Goal: Task Accomplishment & Management: Complete application form

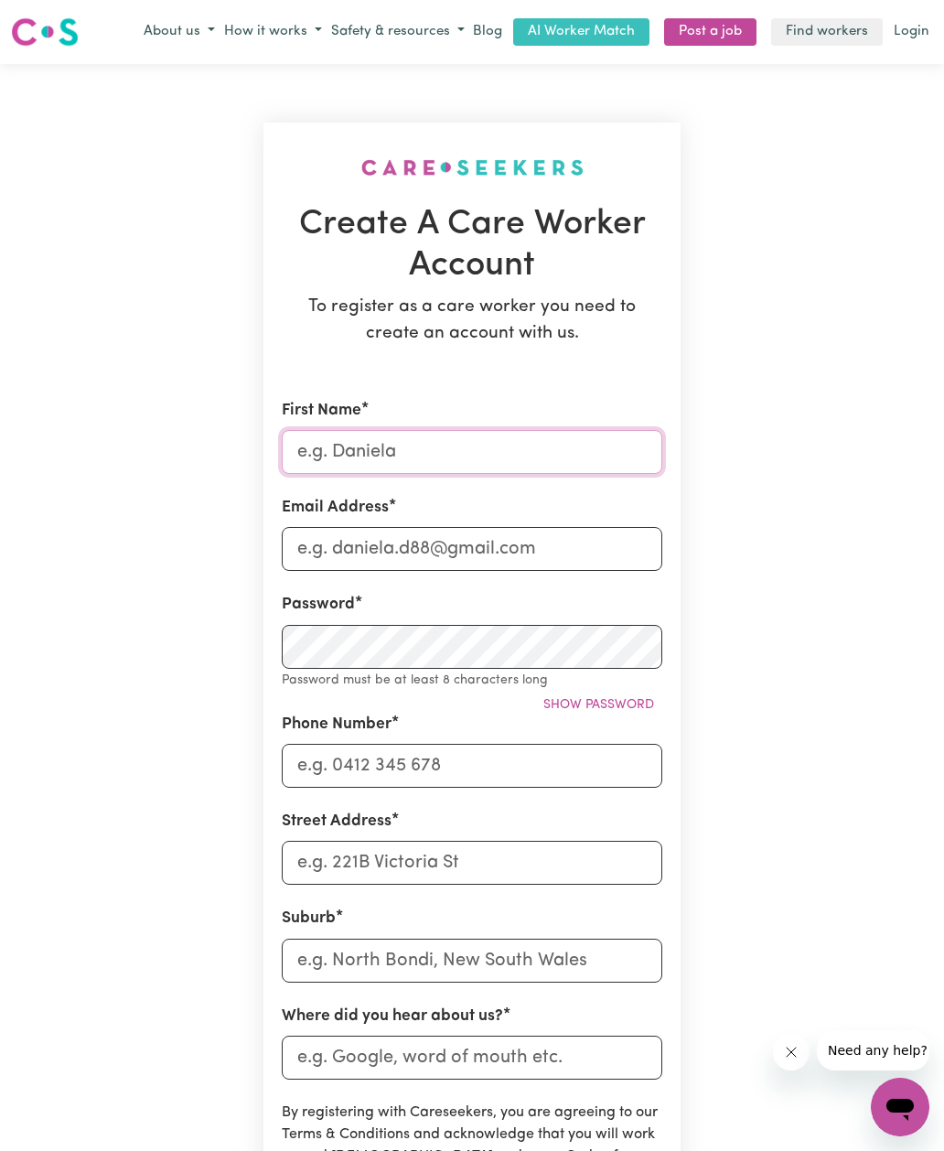
click at [337, 439] on input "First Name" at bounding box center [472, 452] width 381 height 44
type input "Senpisey"
click at [311, 544] on input "Email Address" at bounding box center [472, 549] width 381 height 44
type input "[EMAIL_ADDRESS][DOMAIN_NAME]"
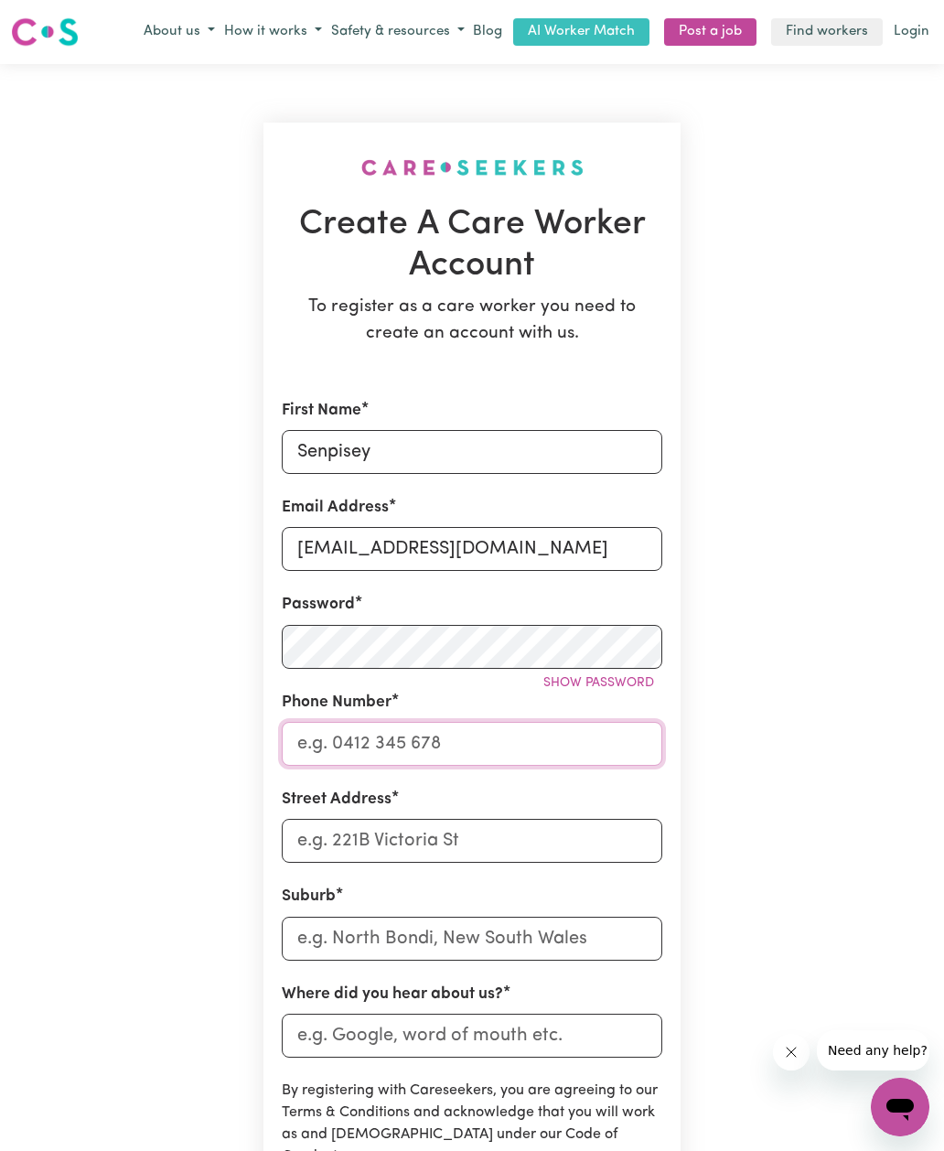
click at [318, 745] on input "Phone Number" at bounding box center [472, 744] width 381 height 44
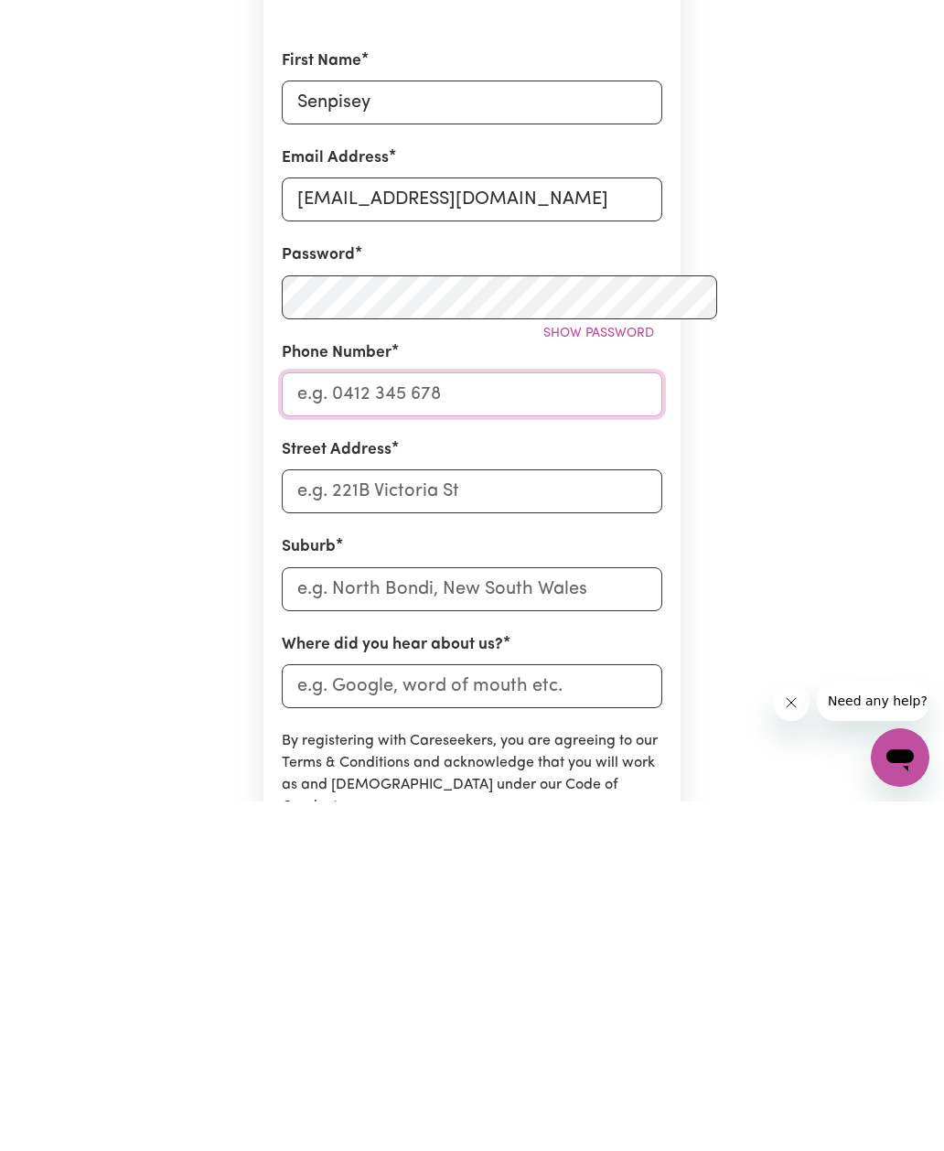
scroll to position [349, 0]
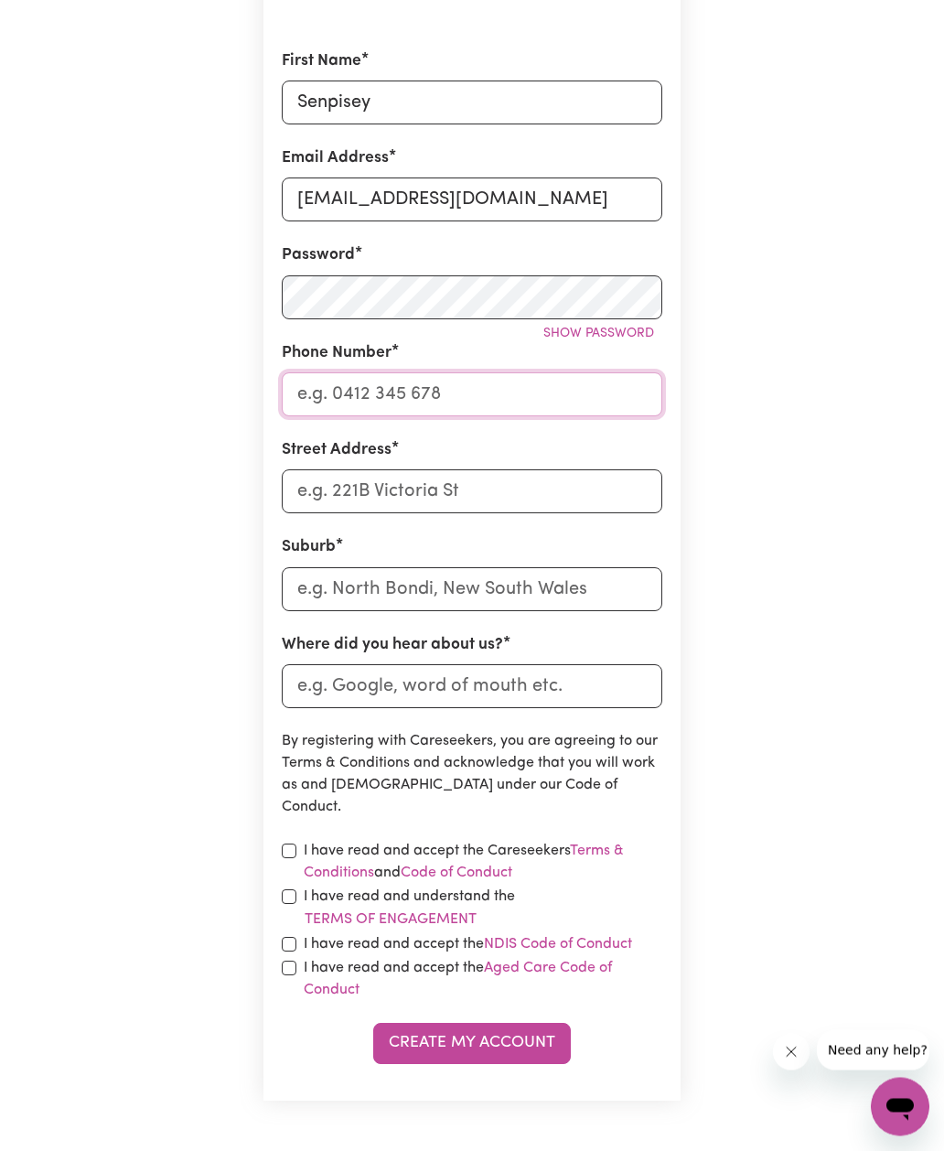
click at [322, 385] on input "Phone Number" at bounding box center [472, 395] width 381 height 44
paste input "[STREET_ADDRESS][PERSON_NAME] • 0450 658 382 • [EMAIL_ADDRESS][DOMAIN_NAME]"
click at [449, 386] on input "[STREET_ADDRESS][PERSON_NAME] • 0450 658 382 • [EMAIL_ADDRESS][DOMAIN_NAME]" at bounding box center [472, 395] width 381 height 44
click at [449, 385] on input "[STREET_ADDRESS][PERSON_NAME] • 0450 658 382 • [EMAIL_ADDRESS][DOMAIN_NAME]" at bounding box center [472, 395] width 381 height 44
click at [501, 390] on input "[STREET_ADDRESS][PERSON_NAME] • 0450 658 382" at bounding box center [472, 395] width 381 height 44
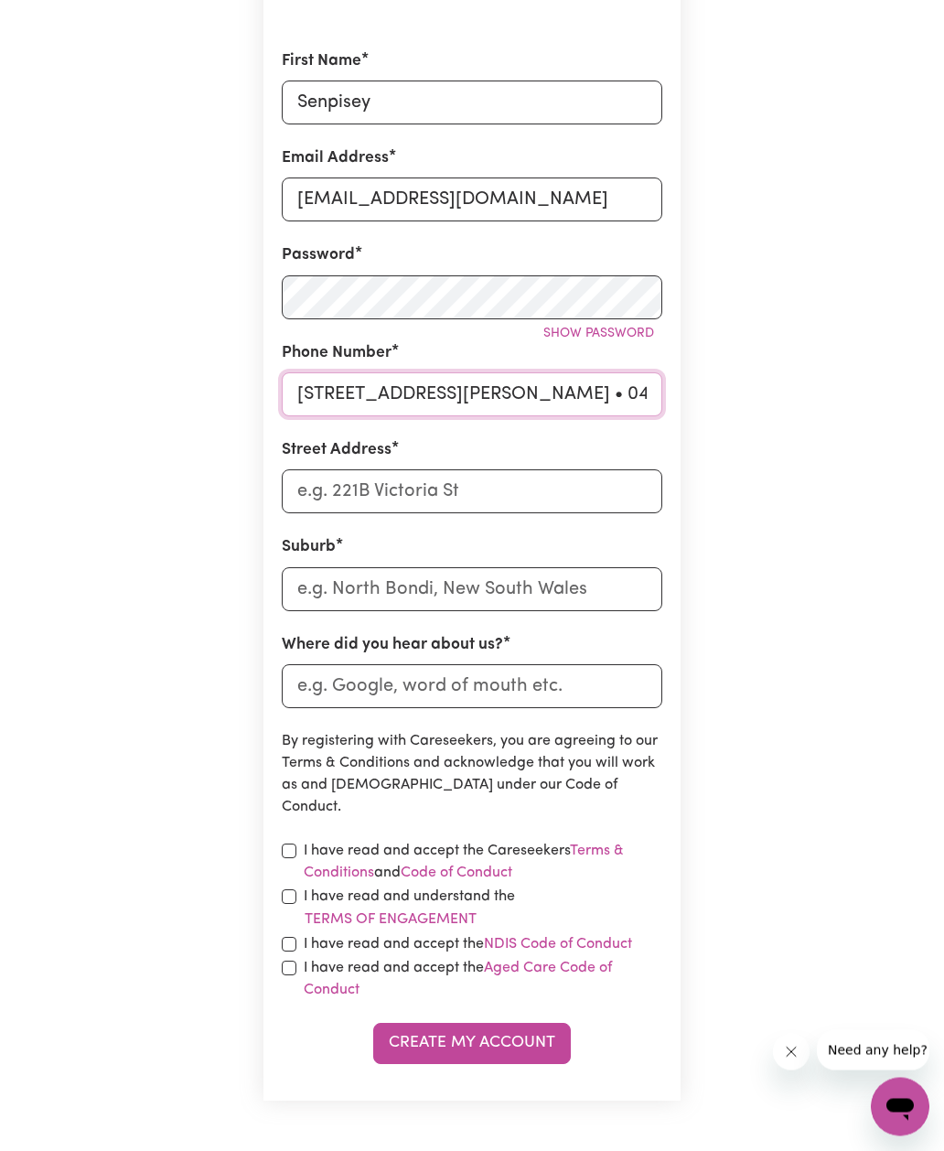
click at [501, 389] on input "[STREET_ADDRESS][PERSON_NAME] • 0450 658 382" at bounding box center [472, 395] width 381 height 44
click at [303, 386] on input "• 0450 658 382" at bounding box center [472, 395] width 381 height 44
type input "0450 658 382"
click at [358, 486] on input "Street Address" at bounding box center [472, 492] width 381 height 44
click at [347, 491] on input "Street Address" at bounding box center [472, 492] width 381 height 44
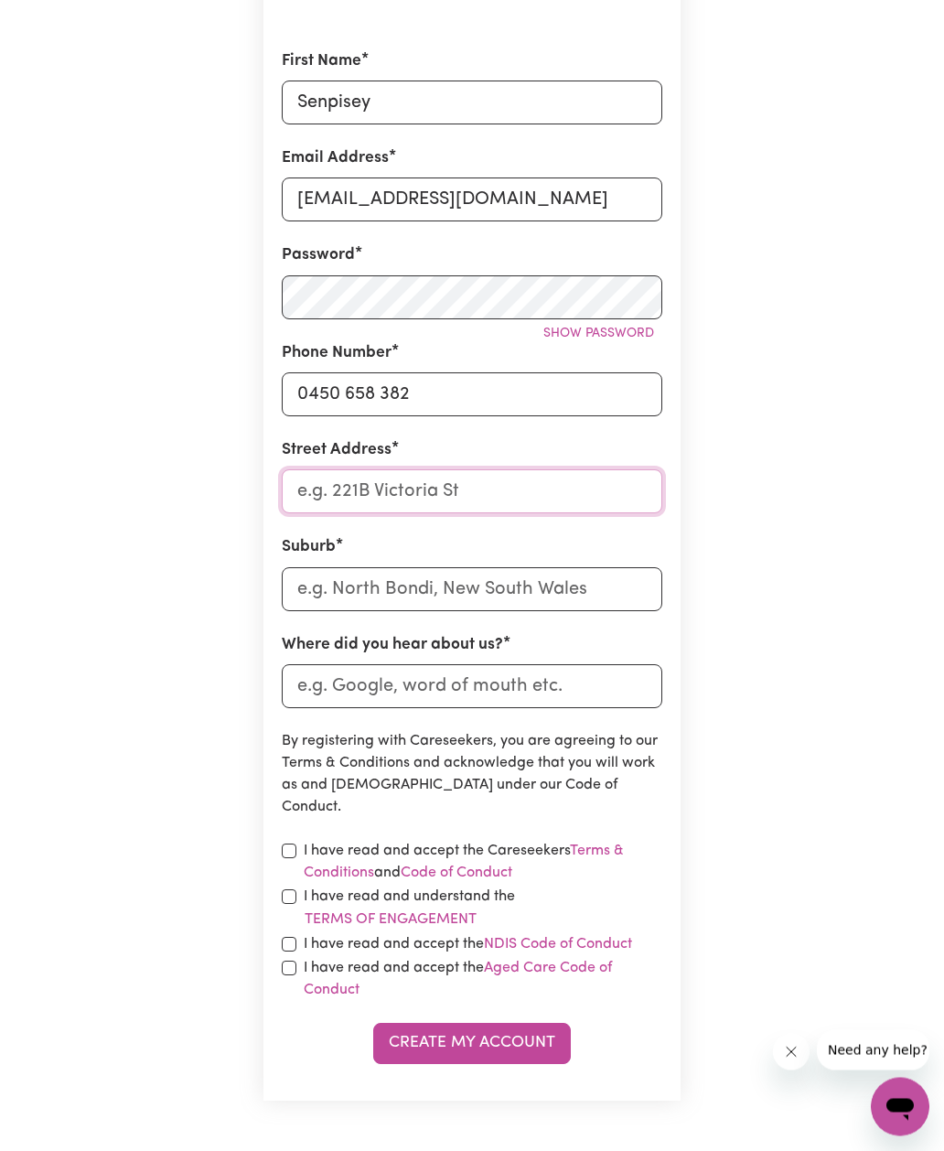
paste input "[STREET_ADDRESS][PERSON_NAME]"
type input "[STREET_ADDRESS][PERSON_NAME]"
click at [349, 588] on input "text" at bounding box center [472, 590] width 381 height 44
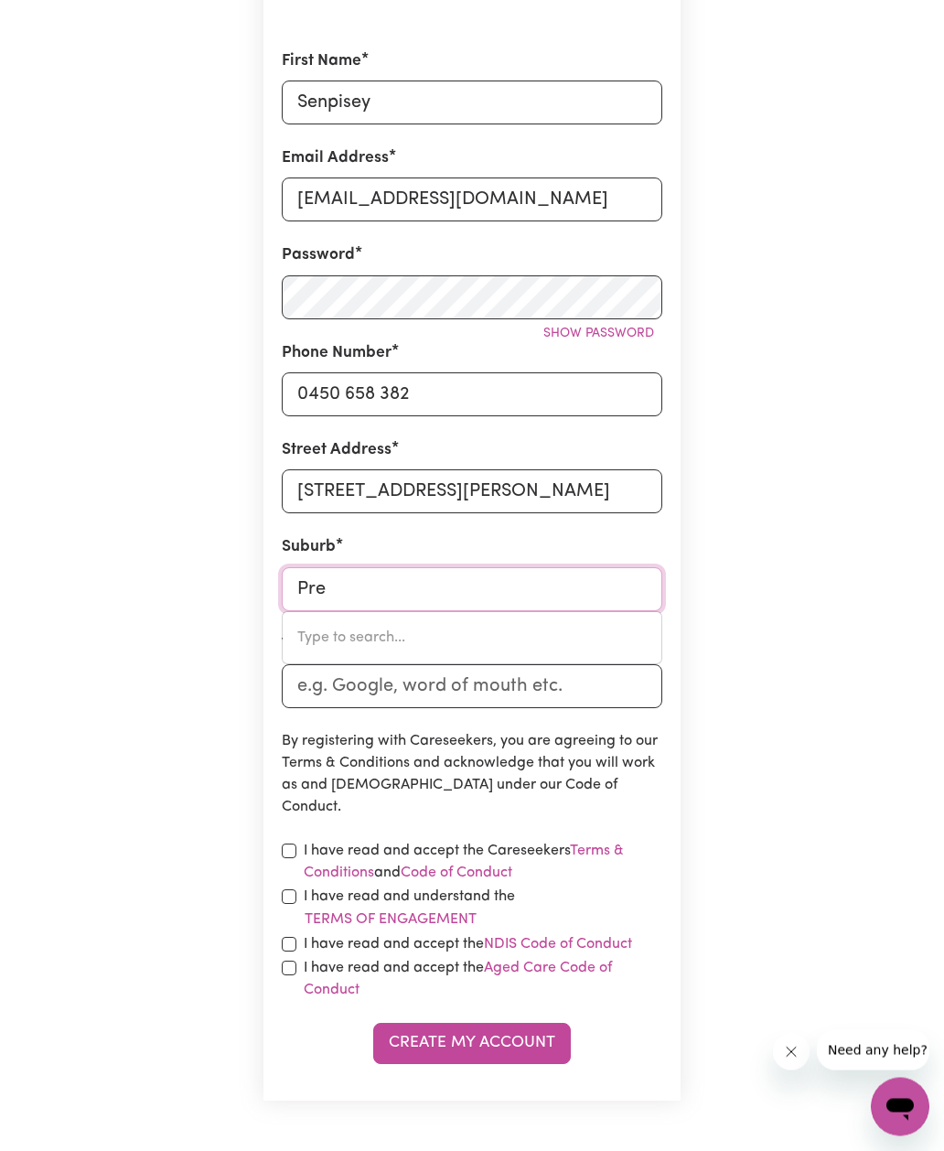
type input "Pres"
type input "PresERVATION BAY, [GEOGRAPHIC_DATA], 7316"
type input "Presr"
type input "Pres"
type input "PresERVATION BAY, [GEOGRAPHIC_DATA], 7316"
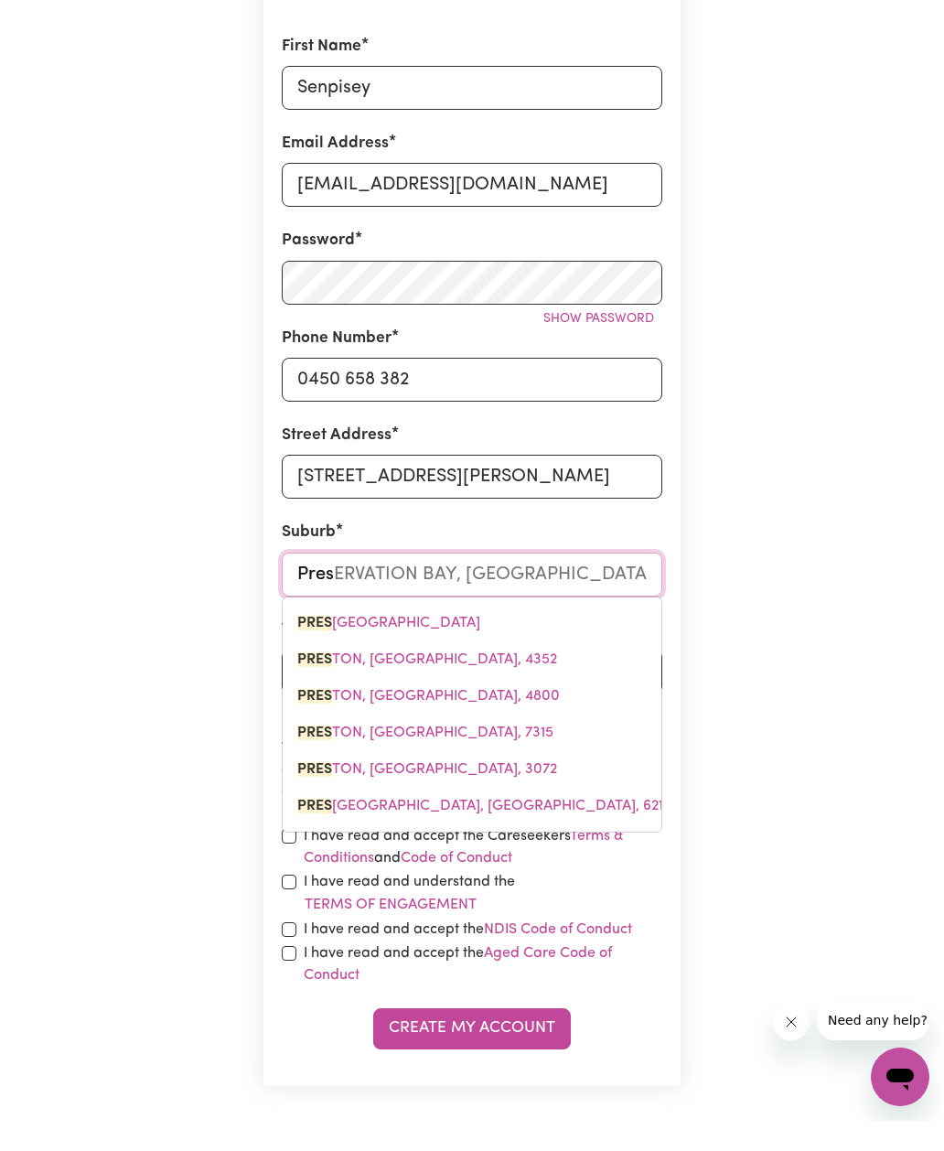
click at [340, 792] on span "PRES TON, [GEOGRAPHIC_DATA], 3072" at bounding box center [427, 799] width 260 height 15
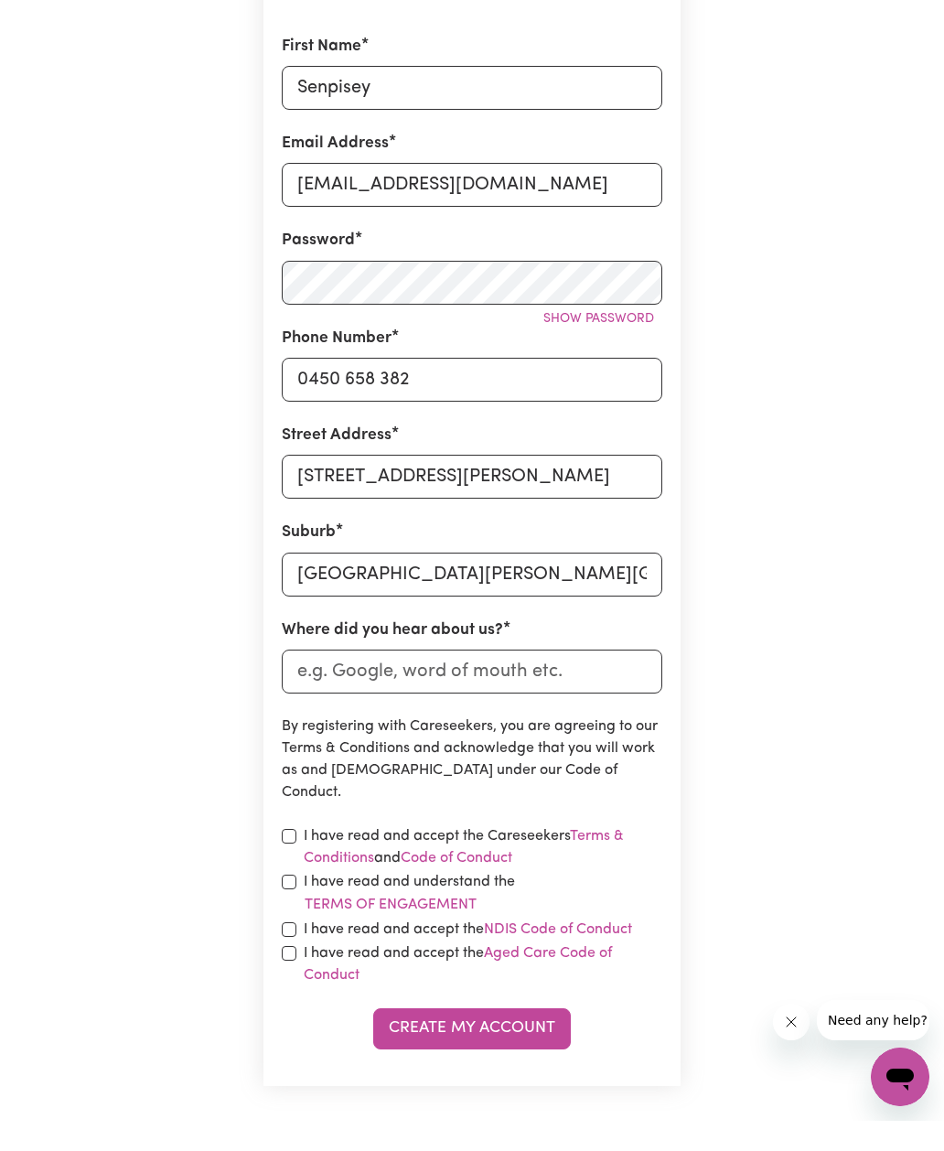
scroll to position [364, 0]
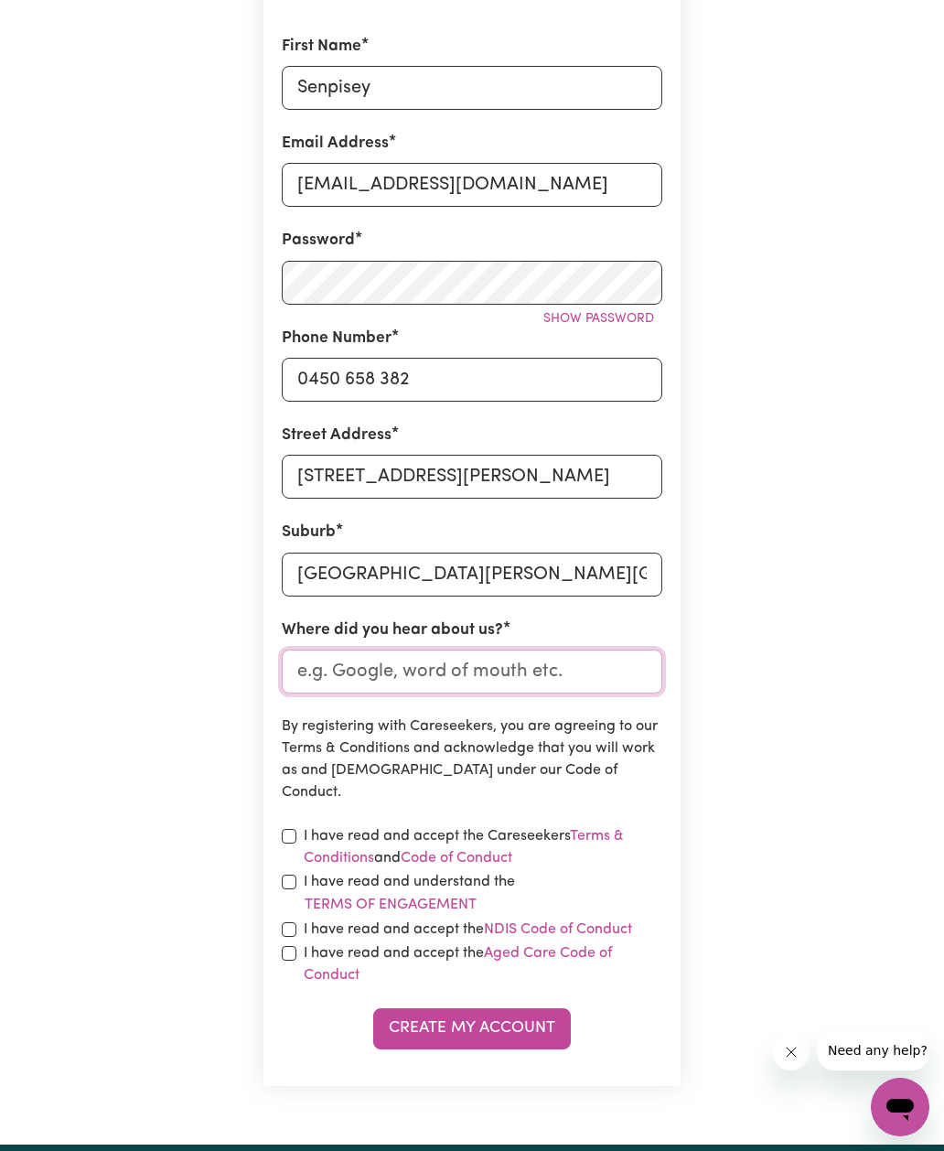
click at [327, 666] on input "Where did you hear about us?" at bounding box center [472, 672] width 381 height 44
type input "Indeed"
click at [187, 752] on div "Create A Care Worker Account To register as a care worker you need to create an…" at bounding box center [472, 422] width 879 height 1445
click at [294, 829] on input "checkbox" at bounding box center [289, 836] width 15 height 15
checkbox input "true"
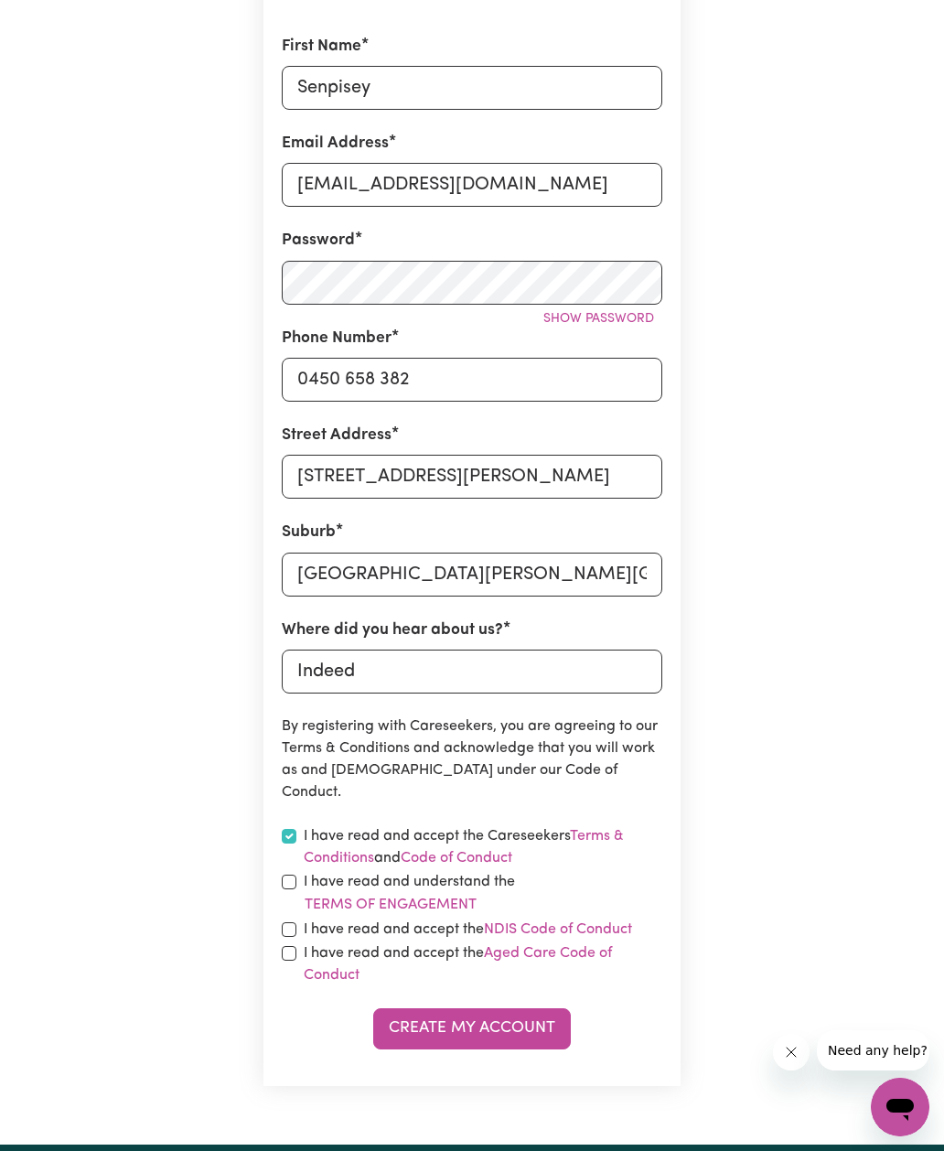
click at [295, 875] on input "checkbox" at bounding box center [289, 882] width 15 height 15
checkbox input "true"
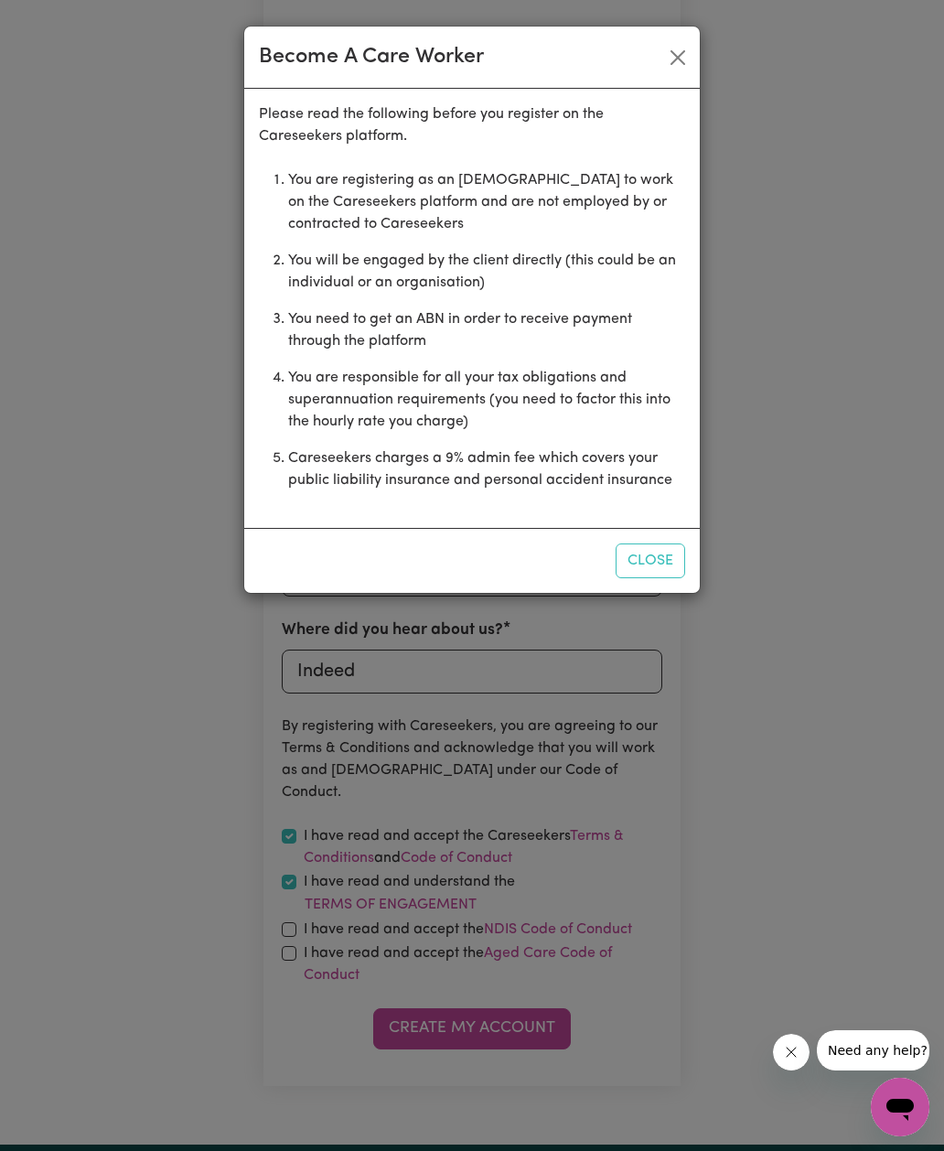
click at [649, 550] on button "Close" at bounding box center [651, 561] width 70 height 35
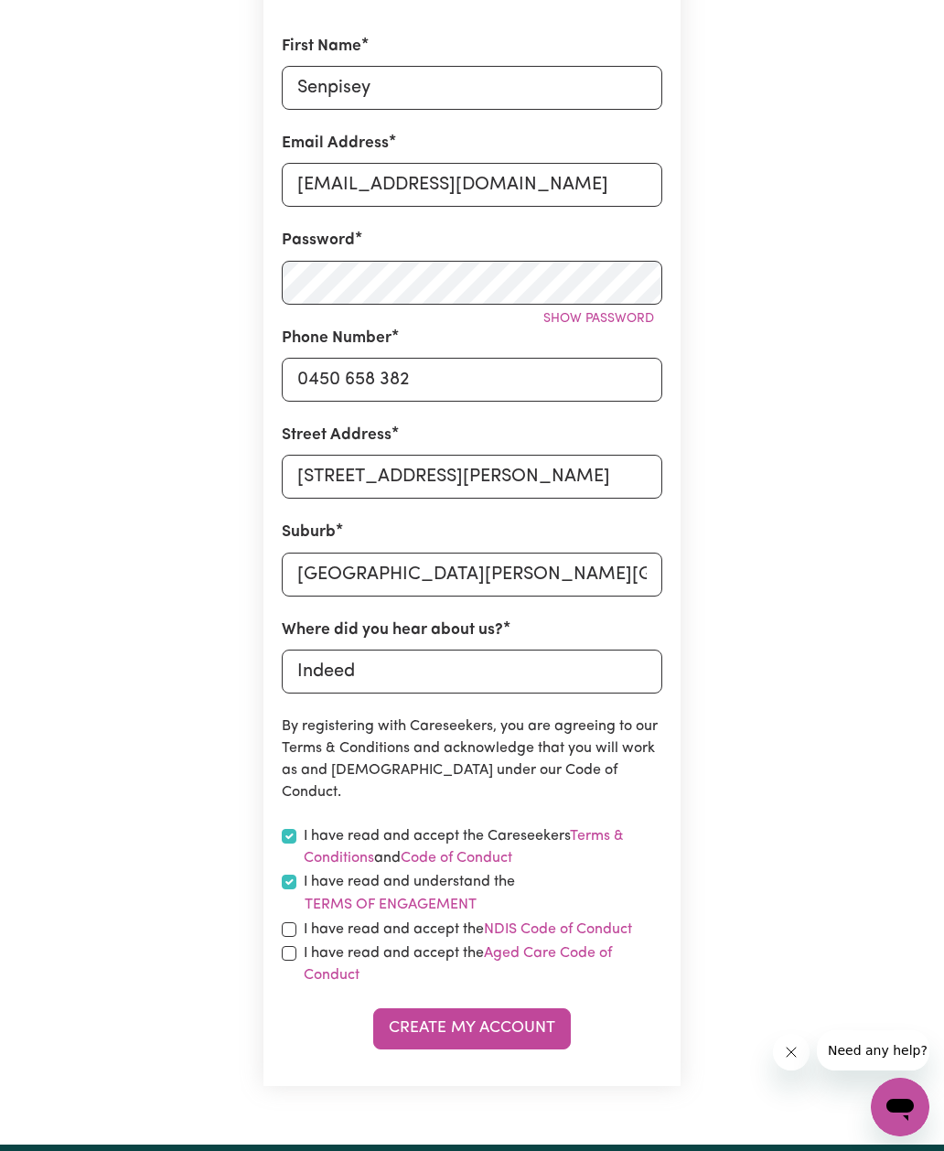
click at [307, 923] on label "I have read and accept the NDIS Code of Conduct" at bounding box center [468, 930] width 329 height 22
click at [294, 926] on input "checkbox" at bounding box center [289, 929] width 15 height 15
checkbox input "true"
click at [294, 951] on input "checkbox" at bounding box center [289, 953] width 15 height 15
checkbox input "true"
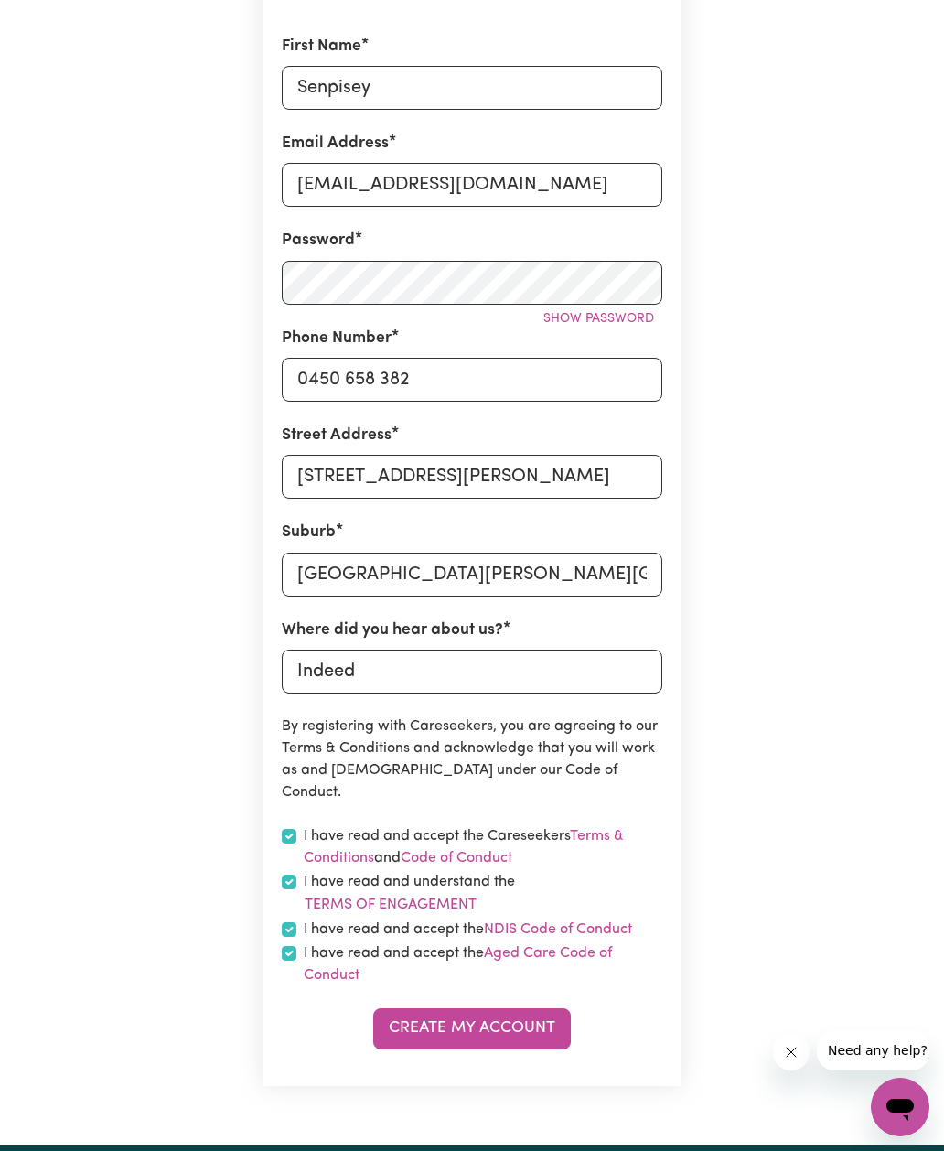
click at [400, 1020] on button "Create My Account" at bounding box center [472, 1028] width 198 height 40
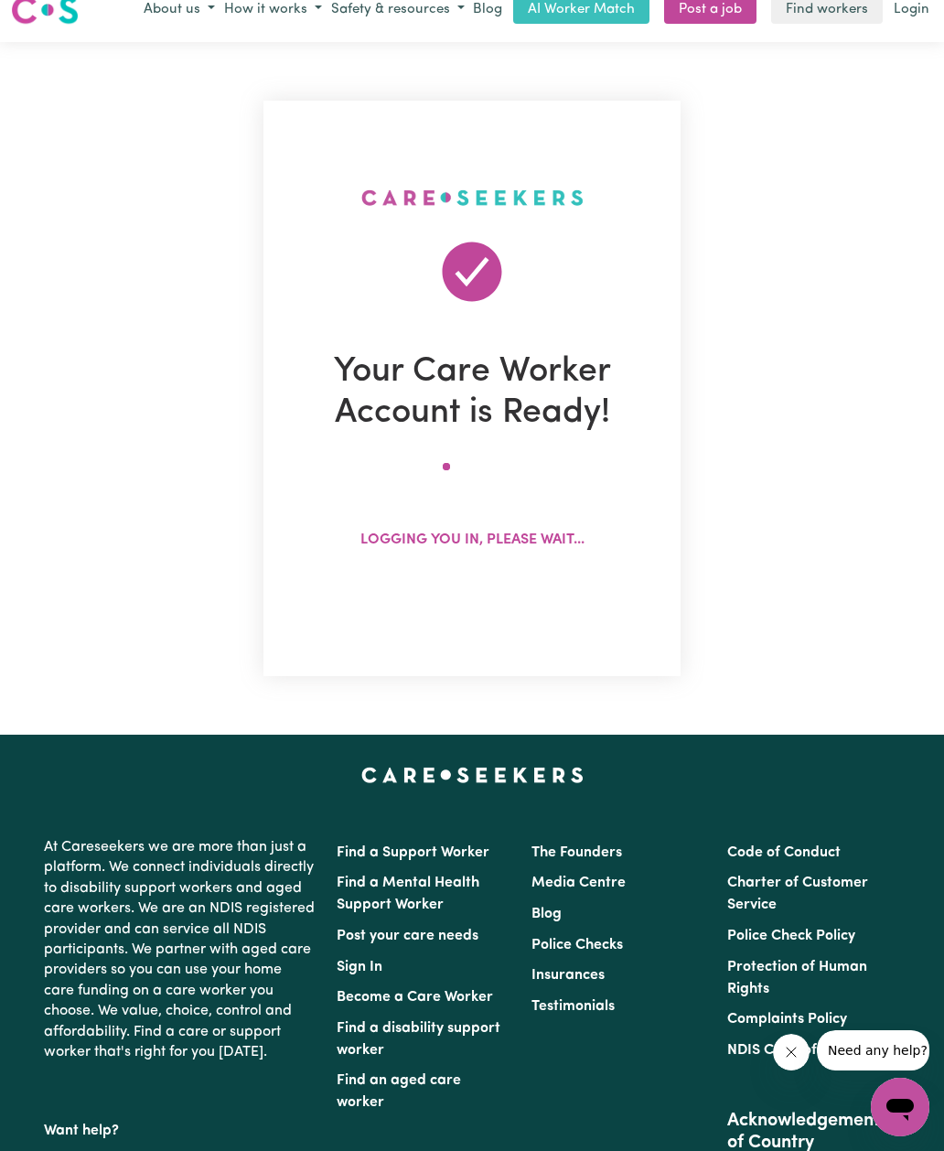
scroll to position [0, 0]
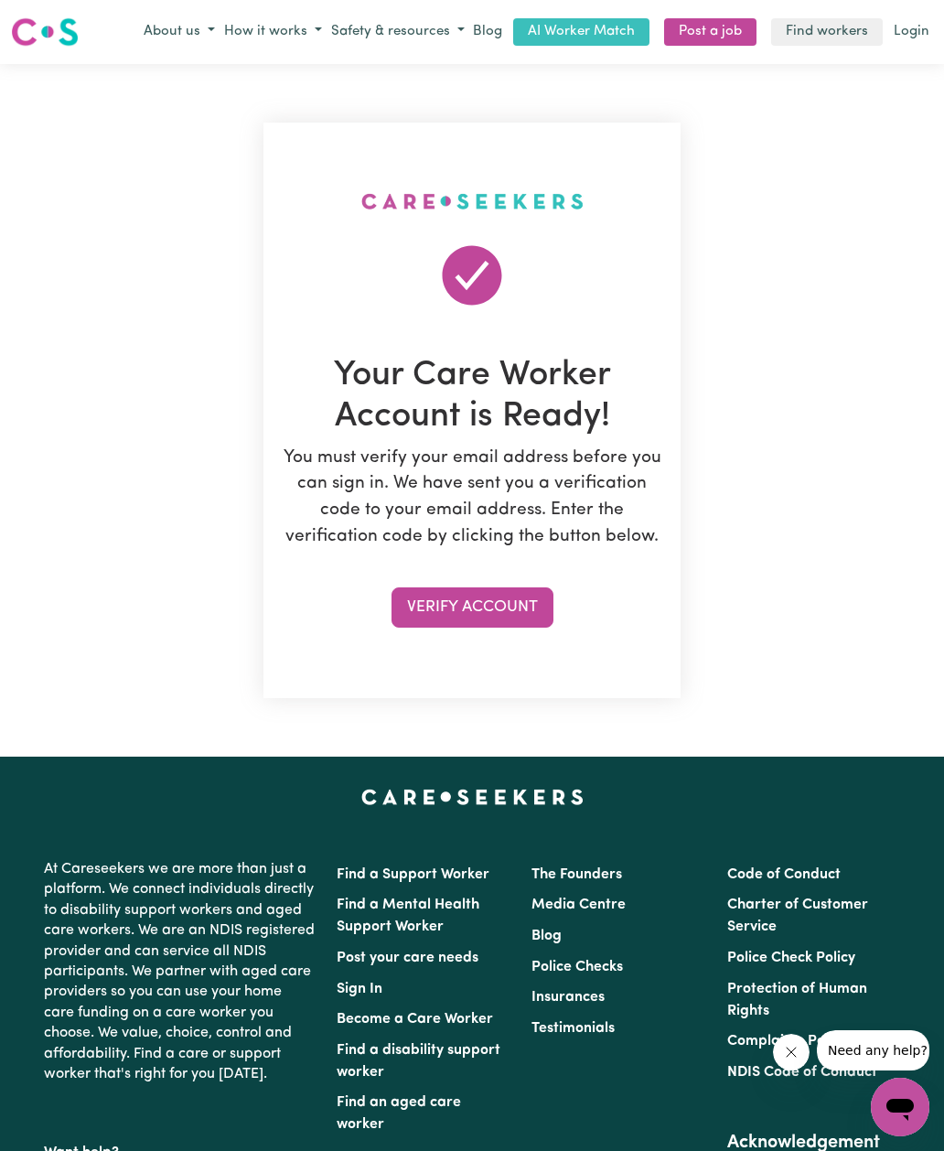
click at [425, 617] on button "Verify Account" at bounding box center [473, 608] width 162 height 40
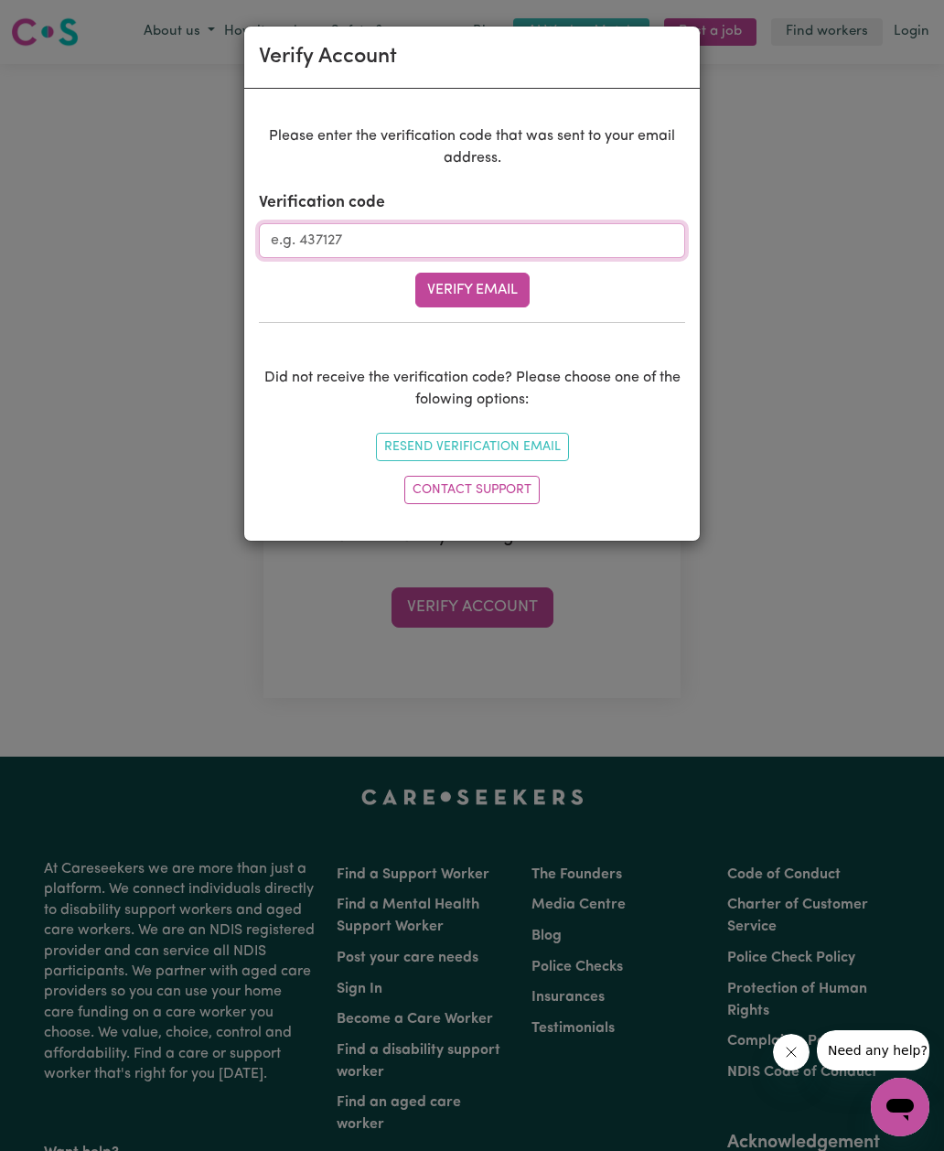
click at [333, 242] on input "Verification code" at bounding box center [472, 240] width 426 height 35
type input "931662"
click at [458, 290] on button "Verify Email" at bounding box center [472, 290] width 114 height 35
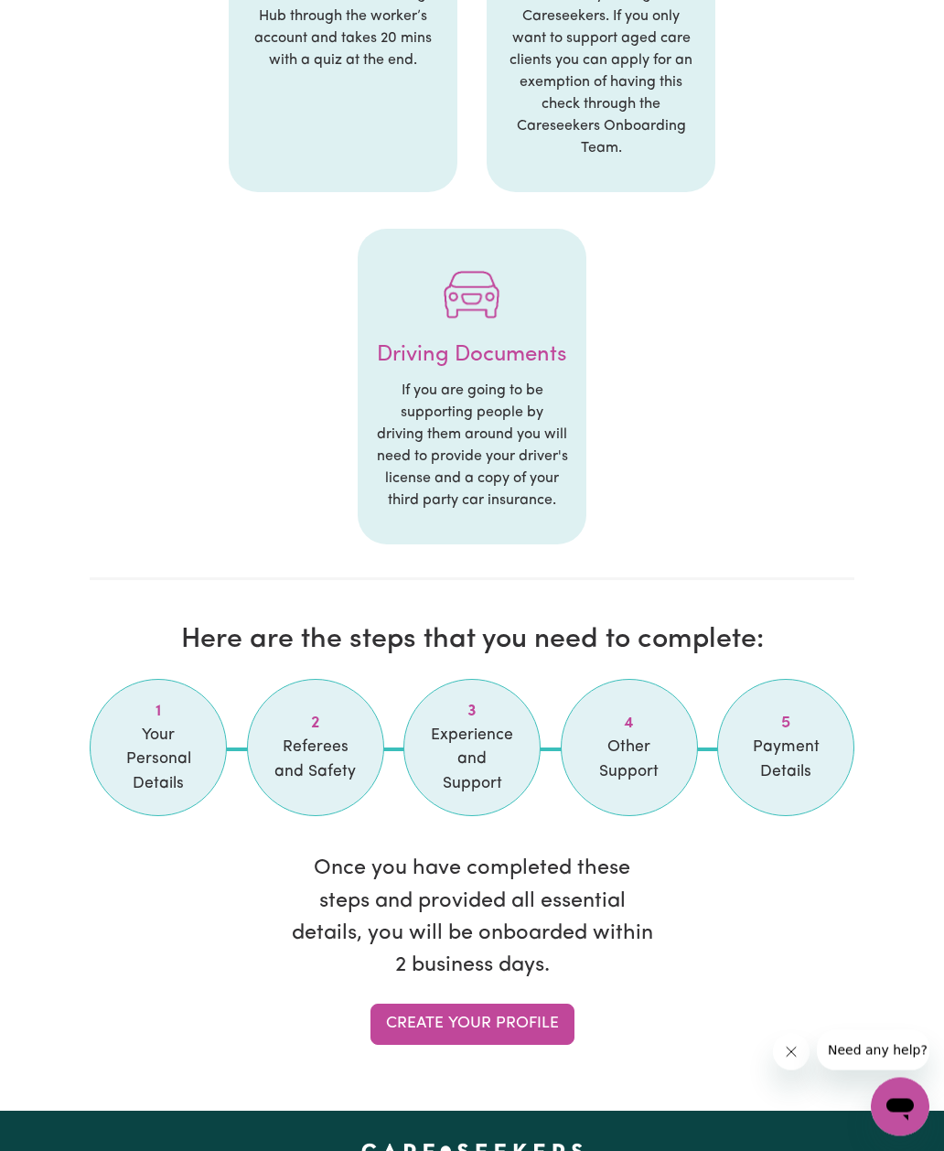
scroll to position [1748, 0]
